Goal: Task Accomplishment & Management: Use online tool/utility

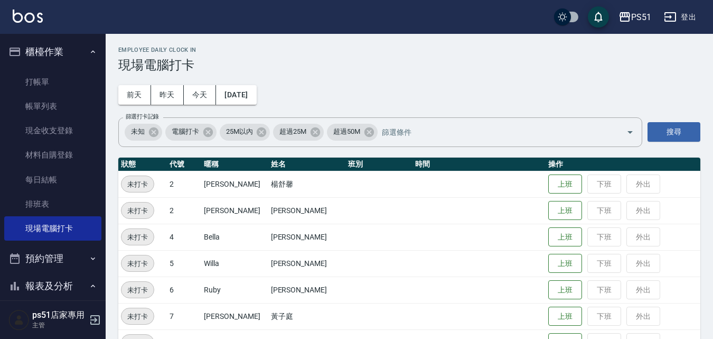
scroll to position [123, 0]
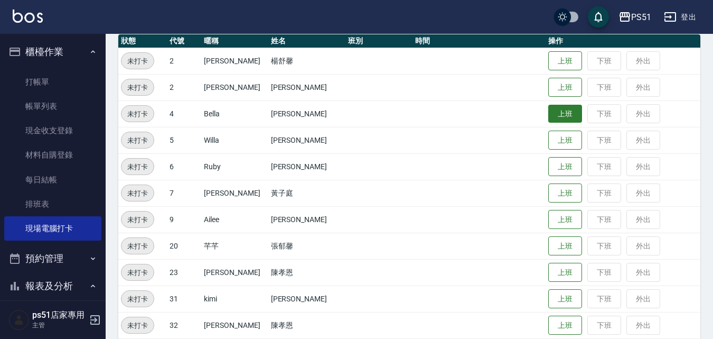
click at [558, 112] on button "上班" at bounding box center [566, 114] width 34 height 18
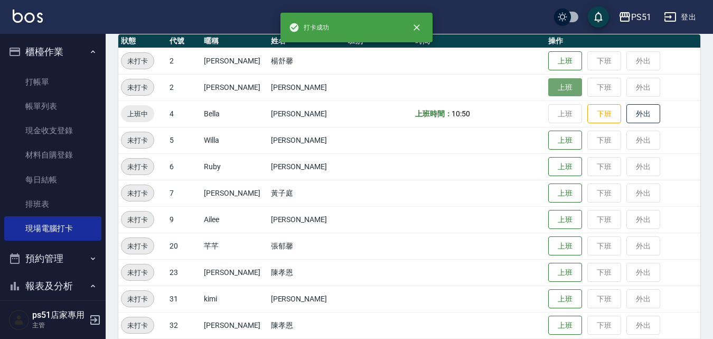
click at [550, 83] on button "上班" at bounding box center [566, 87] width 34 height 18
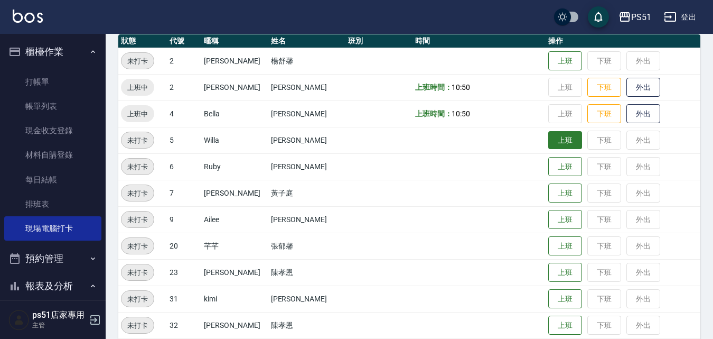
click at [558, 142] on button "上班" at bounding box center [566, 140] width 34 height 18
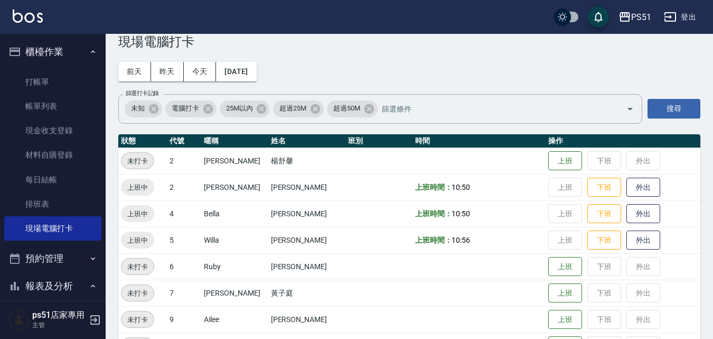
scroll to position [0, 0]
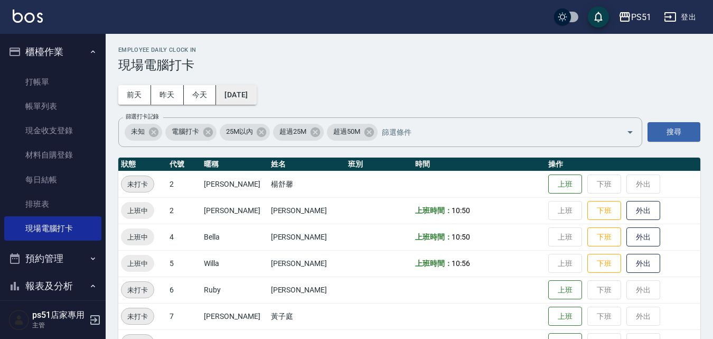
click at [226, 92] on button "[DATE]" at bounding box center [236, 95] width 40 height 20
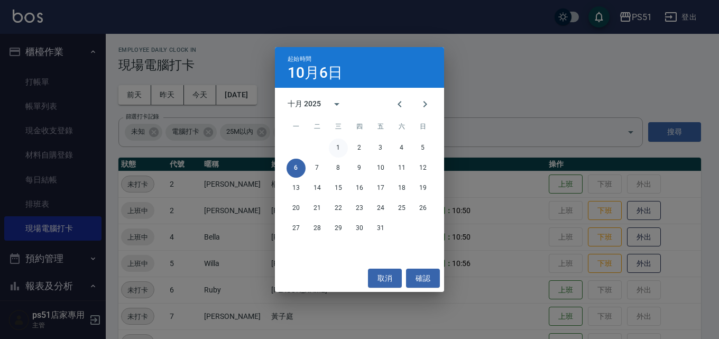
click at [338, 143] on button "1" at bounding box center [338, 147] width 19 height 19
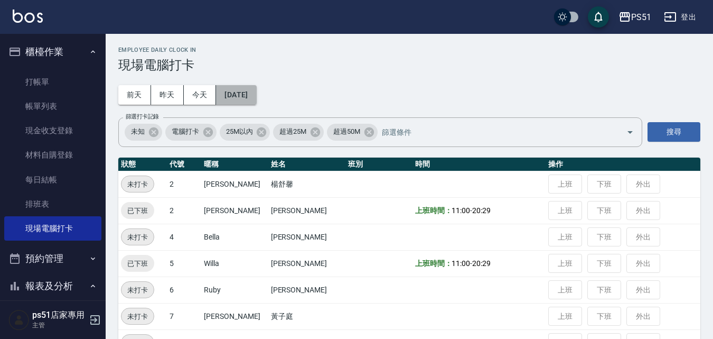
click at [256, 97] on button "[DATE]" at bounding box center [236, 95] width 40 height 20
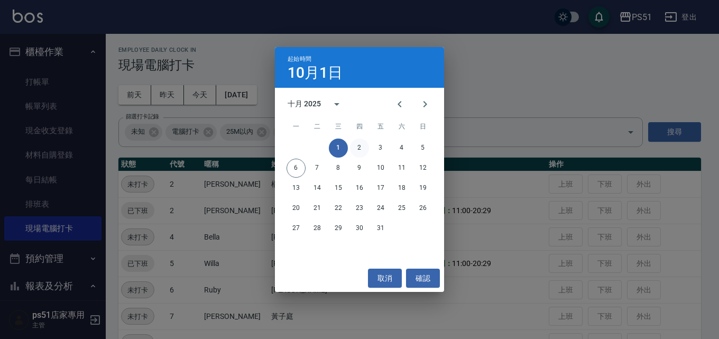
click at [358, 141] on button "2" at bounding box center [359, 147] width 19 height 19
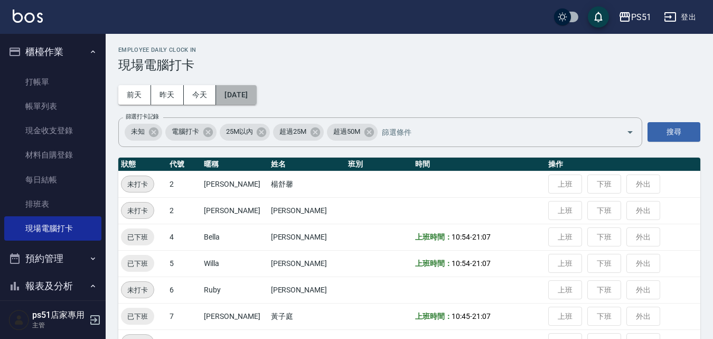
click at [252, 95] on button "[DATE]" at bounding box center [236, 95] width 40 height 20
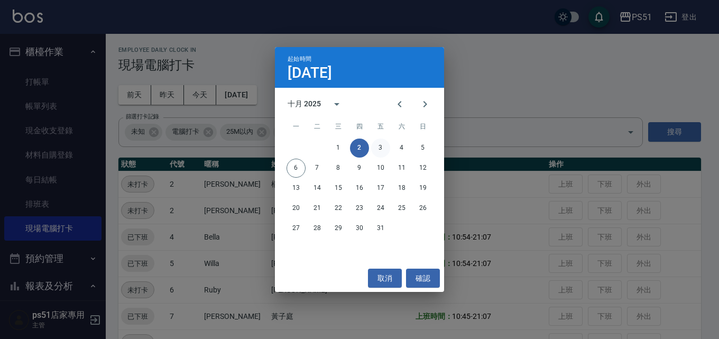
click at [381, 148] on button "3" at bounding box center [380, 147] width 19 height 19
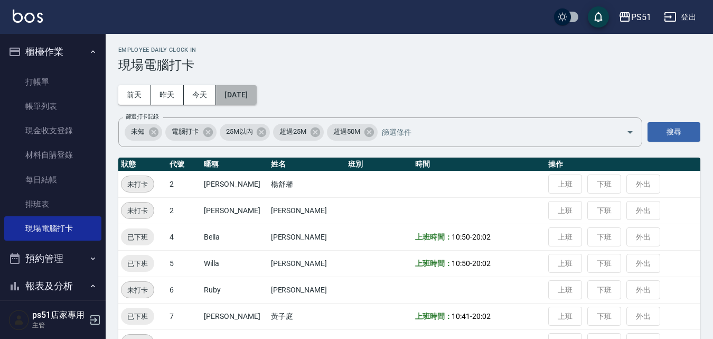
click at [256, 92] on button "[DATE]" at bounding box center [236, 95] width 40 height 20
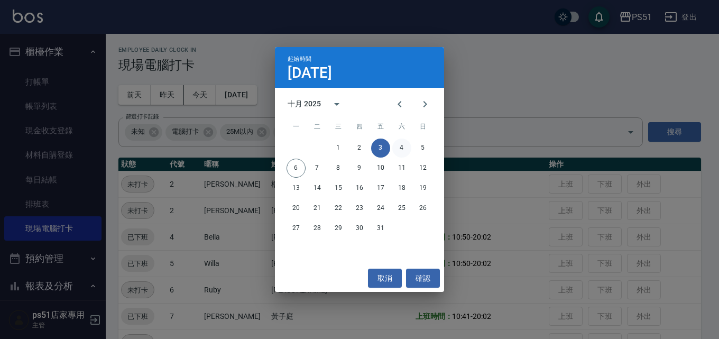
click at [398, 145] on button "4" at bounding box center [401, 147] width 19 height 19
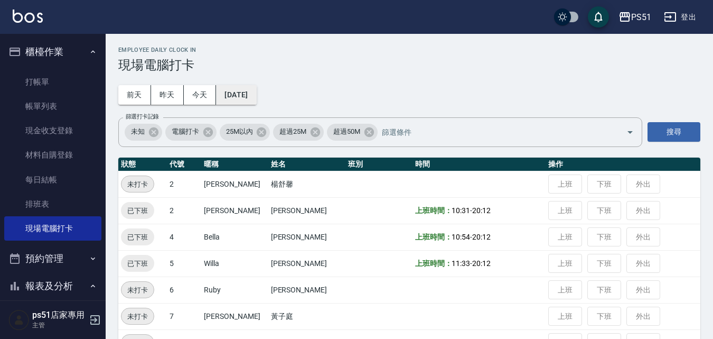
click at [255, 94] on button "[DATE]" at bounding box center [236, 95] width 40 height 20
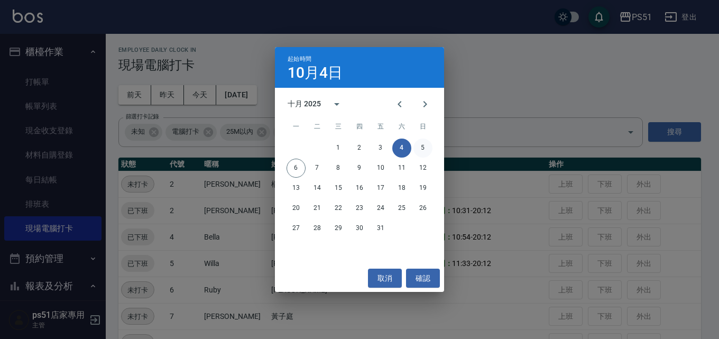
click at [419, 151] on button "5" at bounding box center [422, 147] width 19 height 19
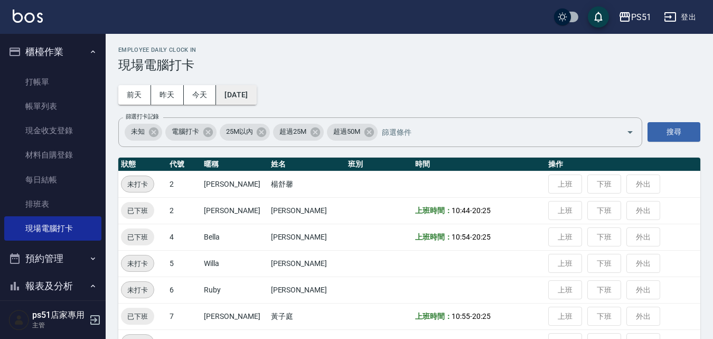
click at [256, 91] on button "[DATE]" at bounding box center [236, 95] width 40 height 20
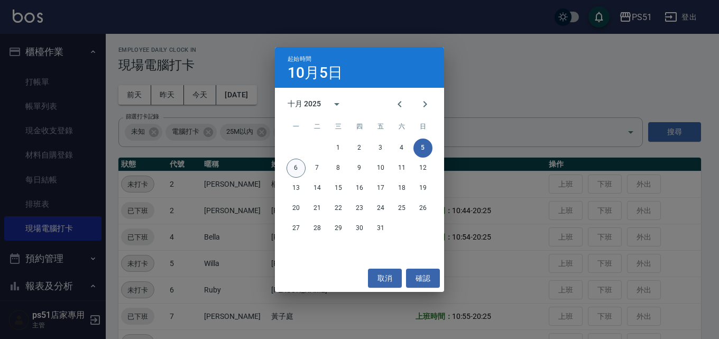
click at [298, 176] on button "6" at bounding box center [295, 168] width 19 height 19
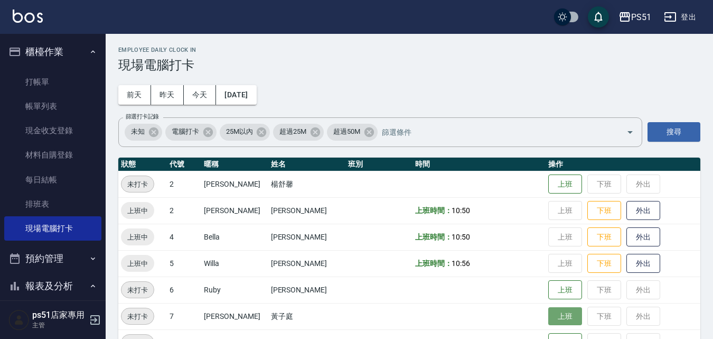
click at [558, 317] on button "上班" at bounding box center [566, 316] width 34 height 18
